Goal: Task Accomplishment & Management: Manage account settings

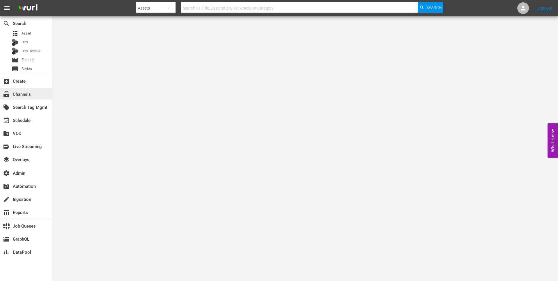
click at [23, 94] on div "subscriptions Channels" at bounding box center [16, 93] width 33 height 5
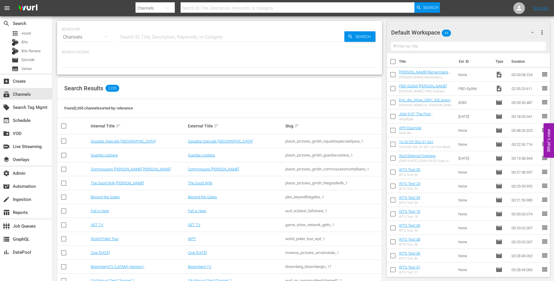
click at [129, 39] on input "text" at bounding box center [232, 37] width 226 height 14
type input "GFN"
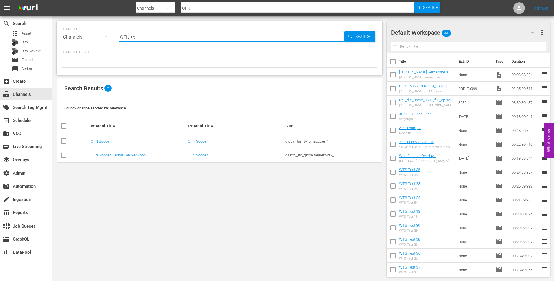
type input "GFN soc"
click at [102, 142] on link "GFN Soccer" at bounding box center [101, 141] width 20 height 4
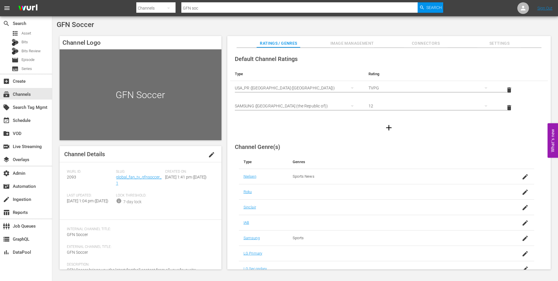
click at [349, 45] on span "Image Management" at bounding box center [352, 43] width 44 height 7
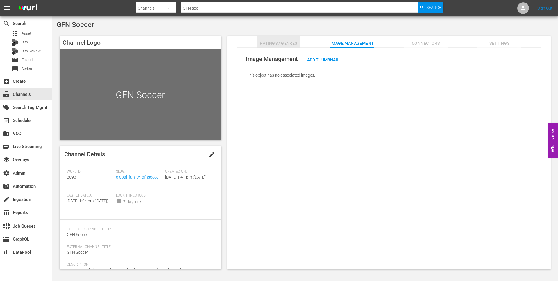
click at [270, 43] on span "Ratings / Genres" at bounding box center [279, 43] width 44 height 7
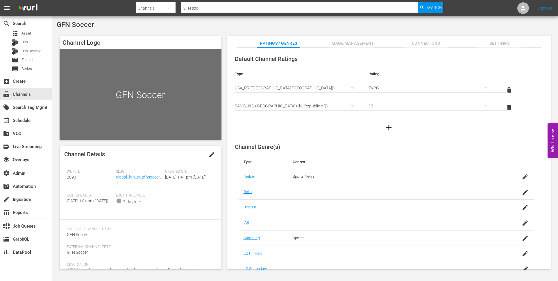
click at [339, 43] on span "Image Management" at bounding box center [352, 43] width 44 height 7
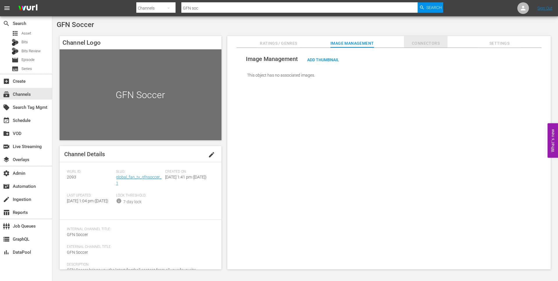
click at [423, 45] on span "Connectors" at bounding box center [426, 43] width 44 height 7
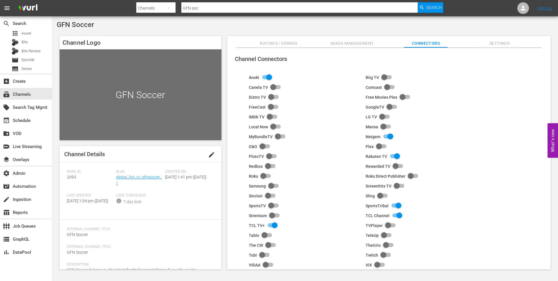
click at [343, 42] on span "Image Management" at bounding box center [352, 43] width 44 height 7
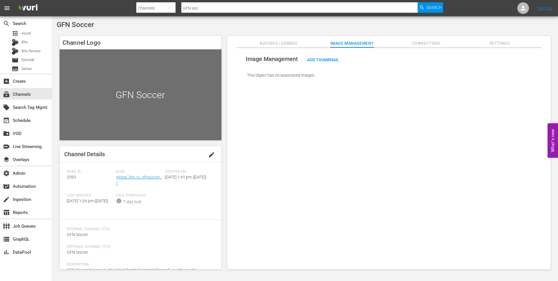
click at [270, 43] on span "Ratings / Genres" at bounding box center [279, 43] width 44 height 7
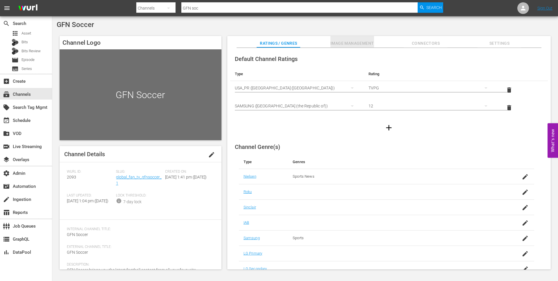
click at [347, 43] on span "Image Management" at bounding box center [352, 43] width 44 height 7
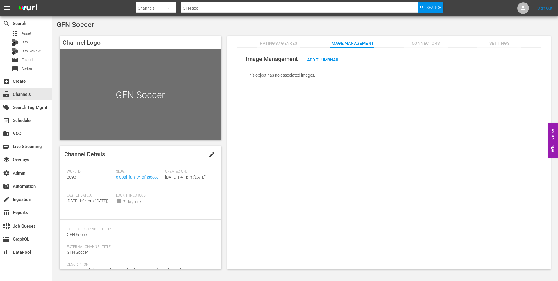
click at [424, 43] on span "Connectors" at bounding box center [426, 43] width 44 height 7
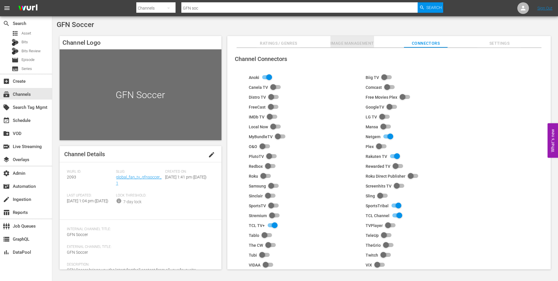
click at [341, 45] on span "Image Management" at bounding box center [352, 43] width 44 height 7
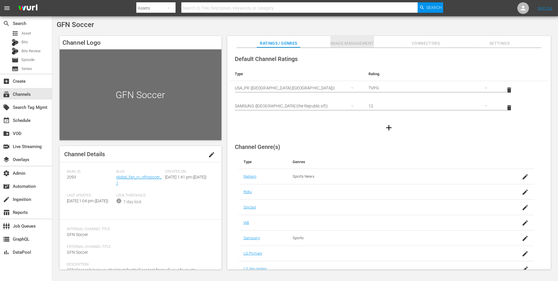
click at [352, 46] on span "Image Management" at bounding box center [352, 43] width 44 height 7
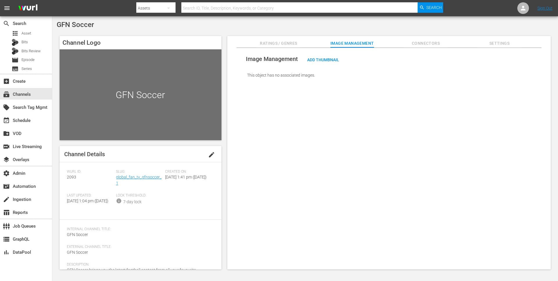
click at [434, 44] on span "Connectors" at bounding box center [426, 43] width 44 height 7
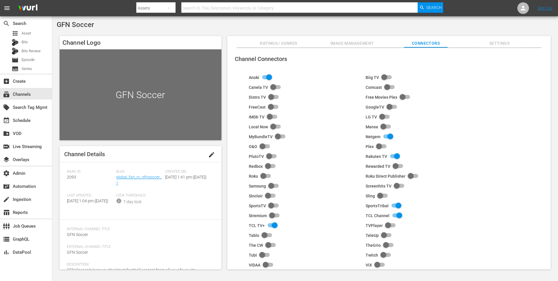
click at [319, 180] on div "Roku" at bounding box center [307, 178] width 117 height 10
click at [264, 46] on span "Ratings / Genres" at bounding box center [279, 43] width 44 height 7
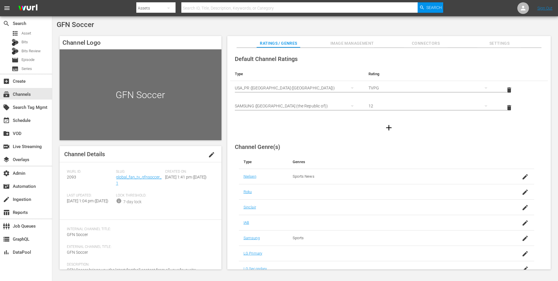
click at [343, 45] on span "Image Management" at bounding box center [352, 43] width 44 height 7
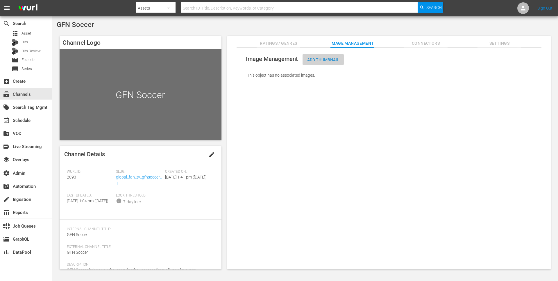
click at [317, 62] on span "Add Thumbnail" at bounding box center [323, 60] width 41 height 5
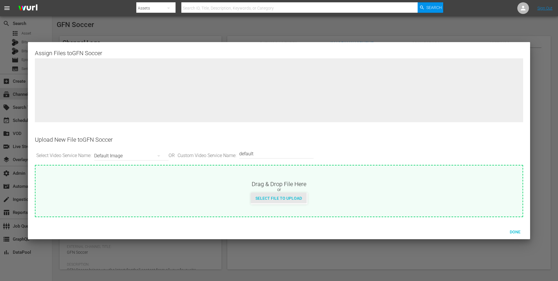
click at [261, 199] on span "Select File to Upload" at bounding box center [279, 198] width 56 height 5
type input "C:\fakepath\default_v1.jpg"
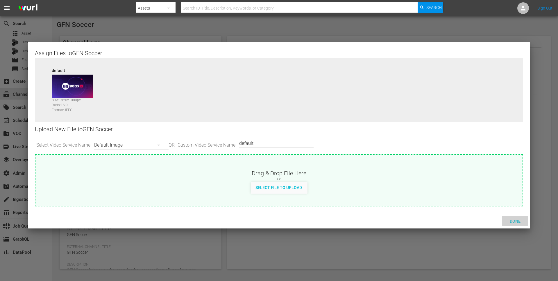
click at [515, 220] on span "Done" at bounding box center [515, 221] width 20 height 5
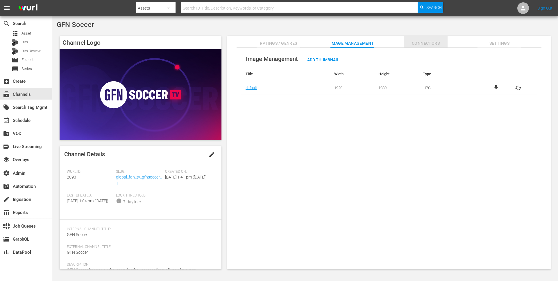
click at [429, 43] on span "Connectors" at bounding box center [426, 43] width 44 height 7
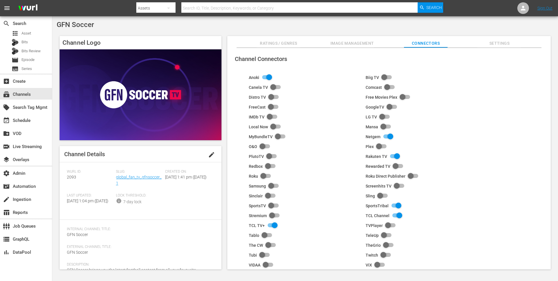
click at [275, 43] on span "Ratings / Genres" at bounding box center [279, 43] width 44 height 7
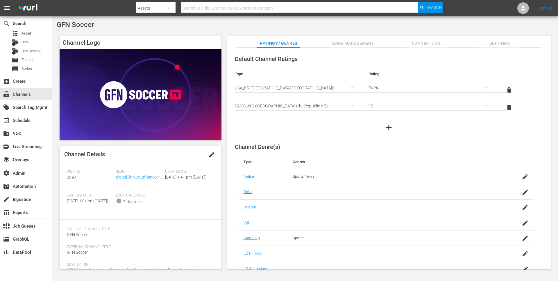
click at [347, 44] on span "Image Management" at bounding box center [352, 43] width 44 height 7
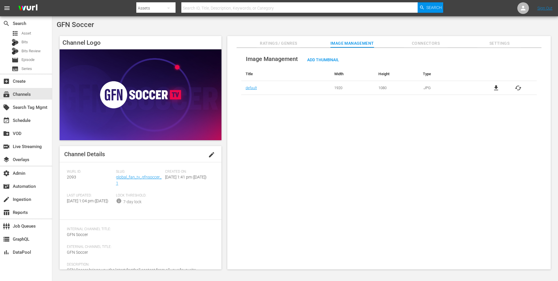
click at [427, 45] on span "Connectors" at bounding box center [426, 43] width 44 height 7
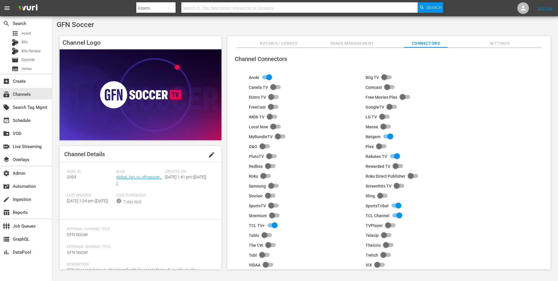
click at [500, 44] on span "Settings" at bounding box center [499, 43] width 44 height 7
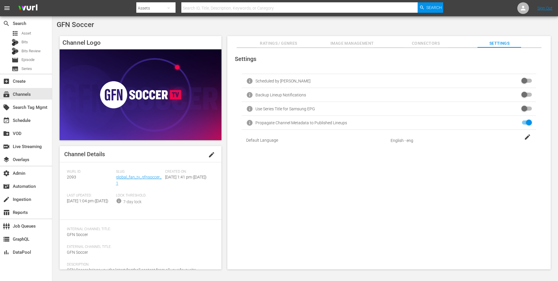
click at [339, 44] on span "Image Management" at bounding box center [352, 43] width 44 height 7
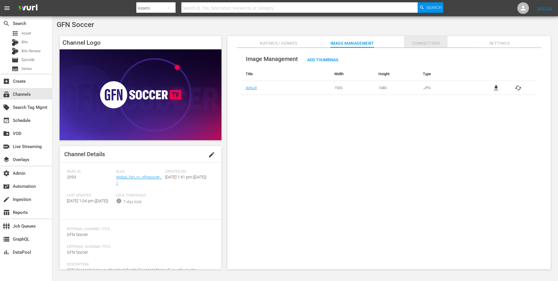
click at [419, 44] on span "Connectors" at bounding box center [426, 43] width 44 height 7
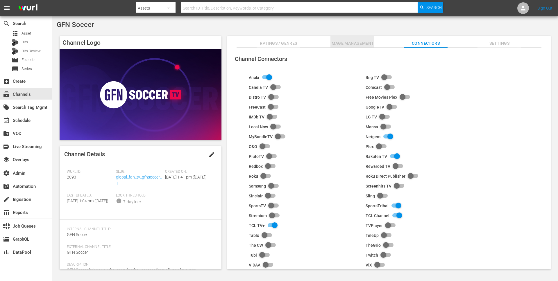
click at [352, 45] on span "Image Management" at bounding box center [352, 43] width 44 height 7
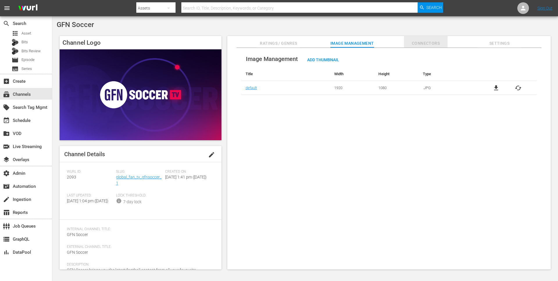
click at [426, 44] on span "Connectors" at bounding box center [426, 43] width 44 height 7
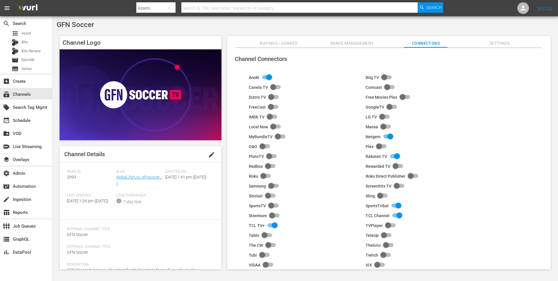
click at [359, 46] on span "Image Management" at bounding box center [352, 43] width 44 height 7
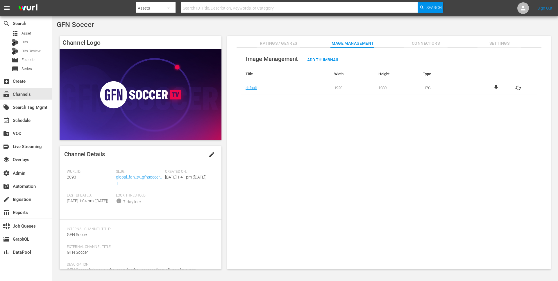
click at [277, 44] on span "Ratings / Genres" at bounding box center [279, 43] width 44 height 7
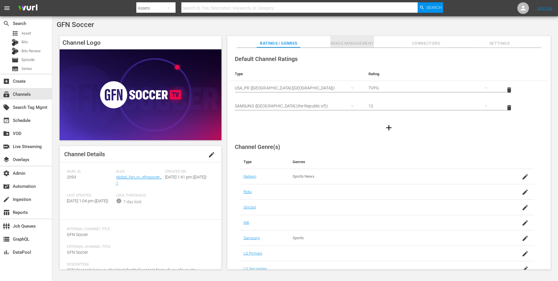
click at [352, 46] on span "Image Management" at bounding box center [352, 43] width 44 height 7
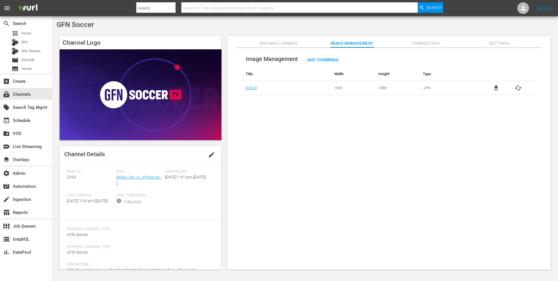
click at [397, 181] on div "Image Management Add Thumbnail Title Width Height Type default 1920 1080 .JPG f…" at bounding box center [388, 159] width 323 height 222
